Goal: Task Accomplishment & Management: Use online tool/utility

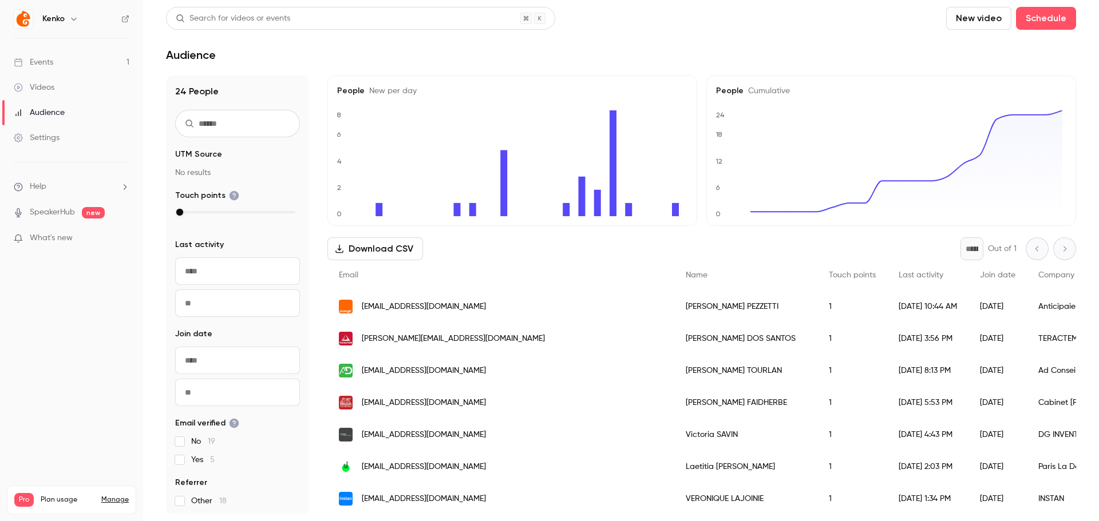
click at [60, 113] on div "Audience" at bounding box center [39, 112] width 51 height 11
click at [55, 92] on link "Videos" at bounding box center [71, 87] width 143 height 25
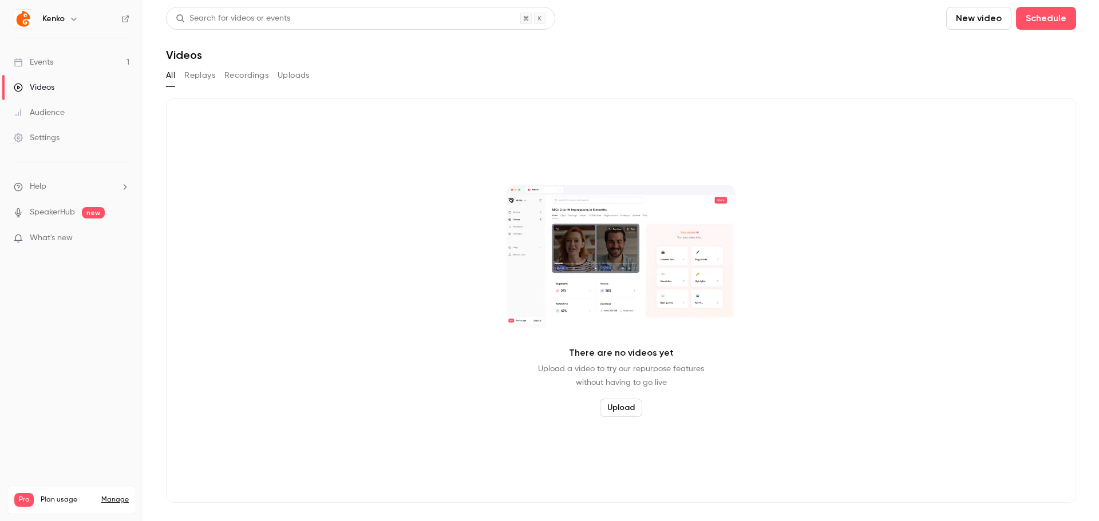
click at [64, 69] on link "Events 1" at bounding box center [71, 62] width 143 height 25
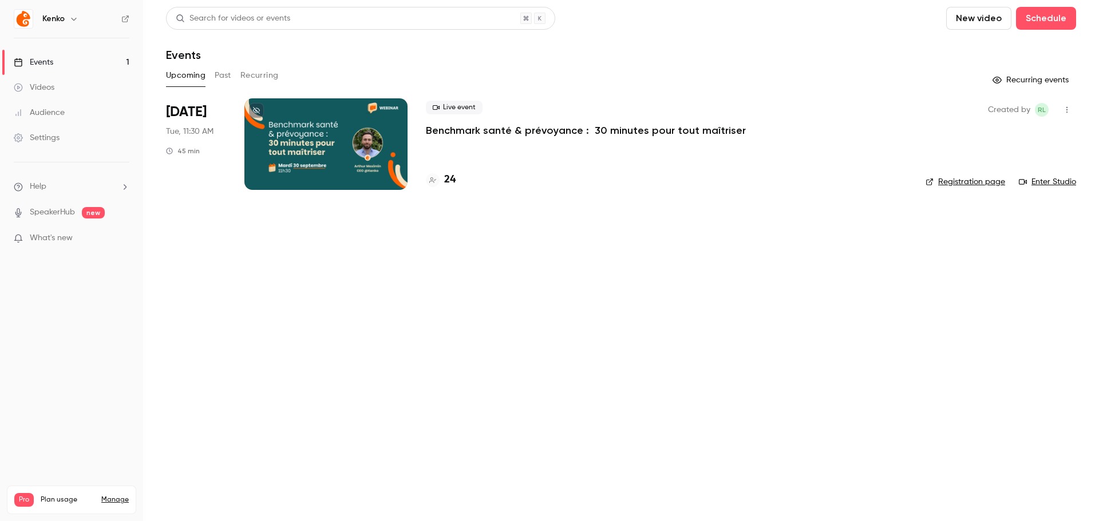
click at [1044, 180] on link "Enter Studio" at bounding box center [1047, 181] width 57 height 11
click at [72, 188] on li "Help" at bounding box center [72, 187] width 116 height 12
drag, startPoint x: 57, startPoint y: 209, endPoint x: 49, endPoint y: 209, distance: 8.0
click at [57, 209] on div at bounding box center [549, 260] width 1099 height 521
click at [43, 209] on link "SpeakerHub" at bounding box center [52, 213] width 45 height 12
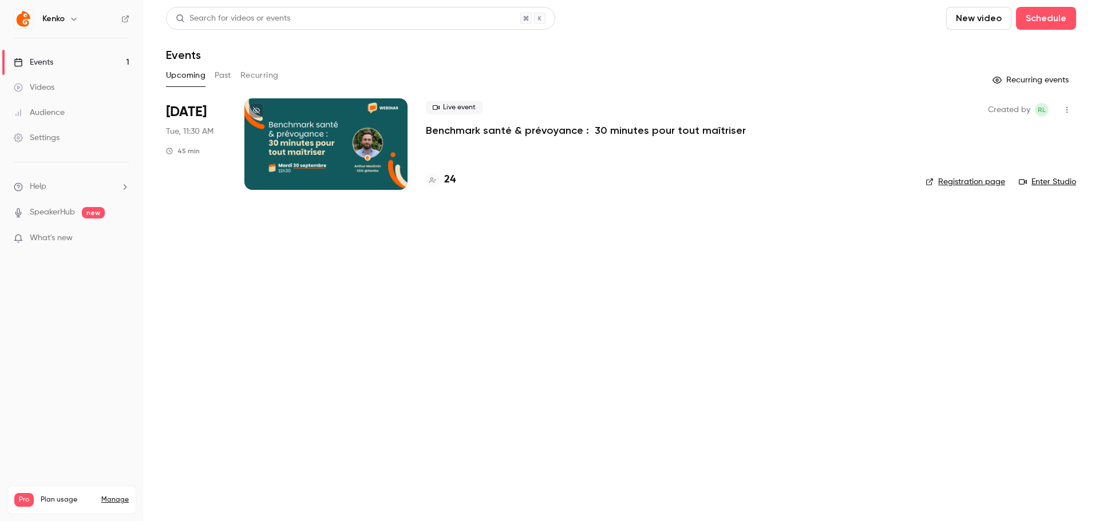
click at [1061, 116] on button "button" at bounding box center [1067, 110] width 18 height 18
click at [1025, 171] on div "Invite to Studio" at bounding box center [1022, 168] width 87 height 11
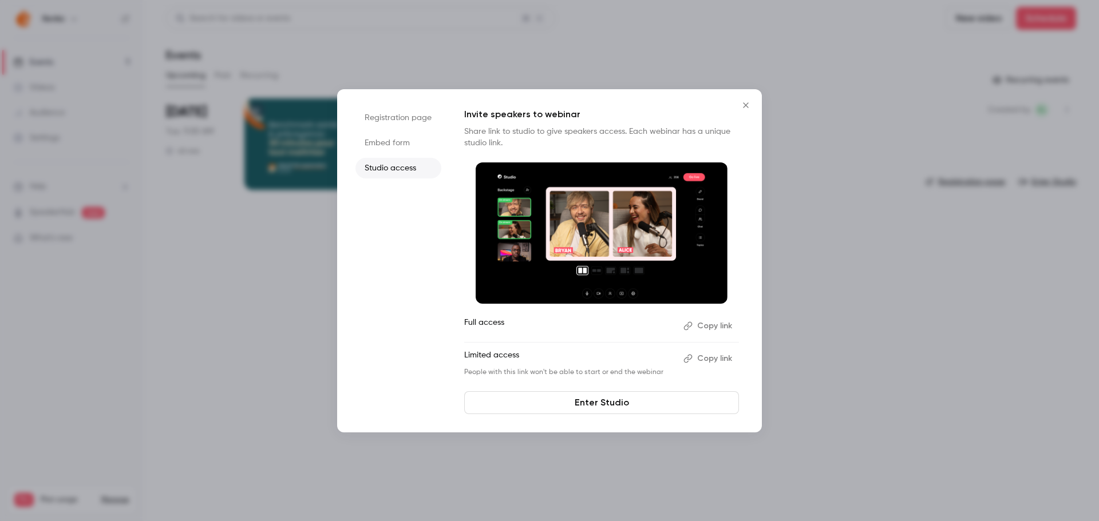
click at [715, 326] on button "Copy link" at bounding box center [709, 326] width 60 height 18
click at [391, 141] on li "Embed form" at bounding box center [398, 143] width 86 height 21
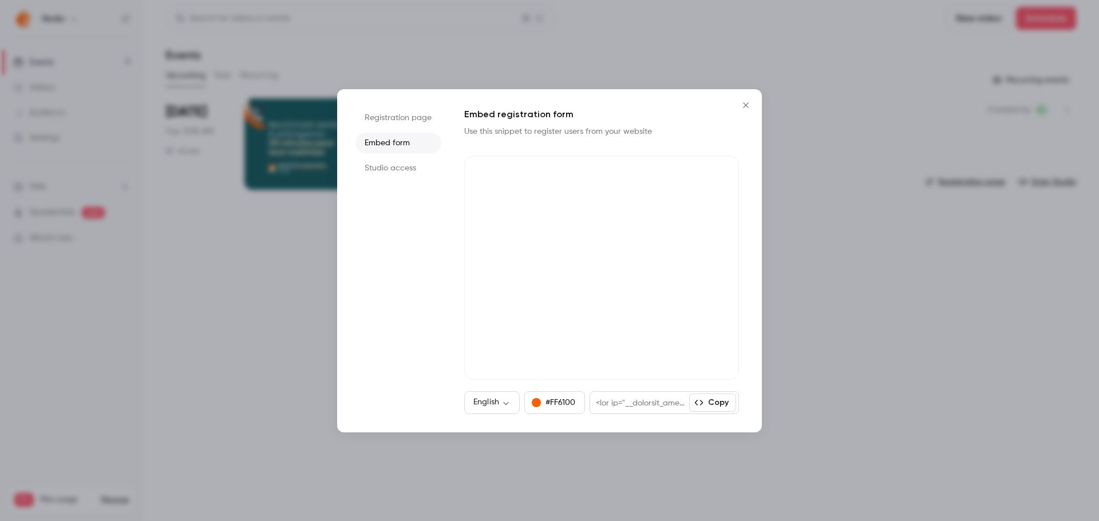
click at [393, 114] on li "Registration page" at bounding box center [398, 118] width 86 height 21
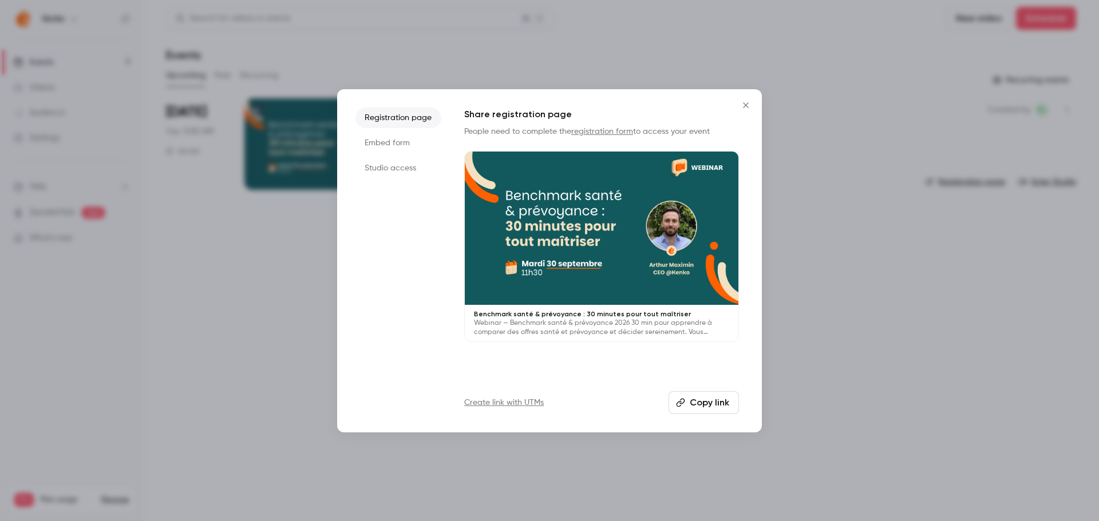
click at [746, 103] on icon "Close" at bounding box center [746, 105] width 14 height 9
